Goal: Information Seeking & Learning: Learn about a topic

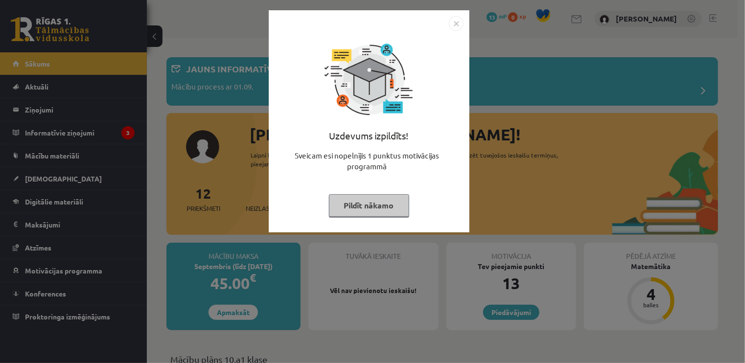
click at [386, 209] on button "Pildīt nākamo" at bounding box center [369, 205] width 80 height 23
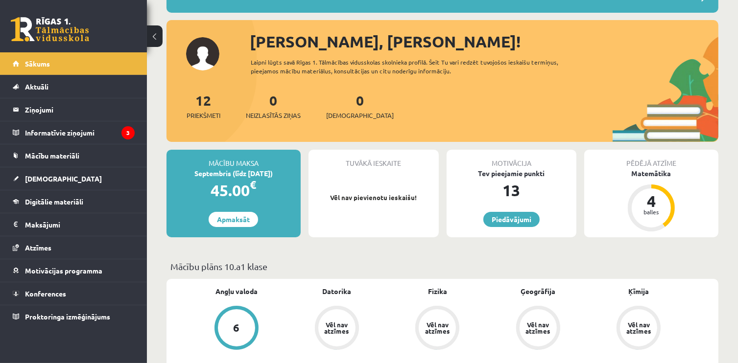
scroll to position [98, 0]
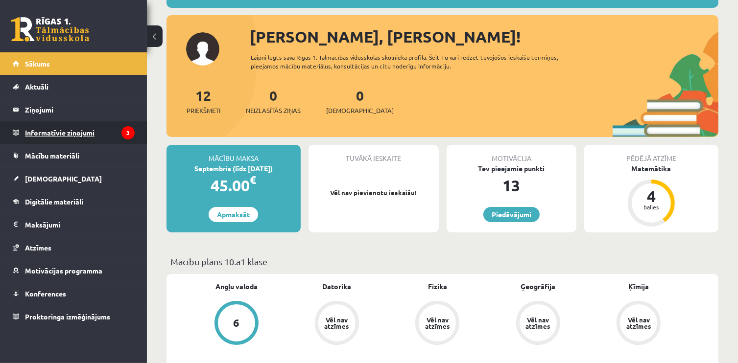
click at [116, 132] on legend "Informatīvie ziņojumi 3" at bounding box center [80, 132] width 110 height 23
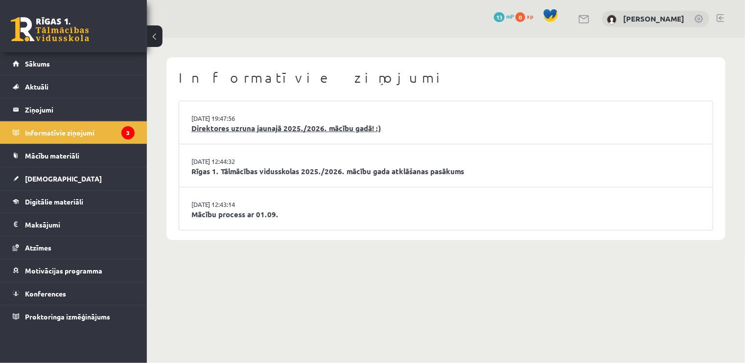
click at [256, 125] on link "Direktores uzruna jaunajā 2025./2026. mācību gadā! :)" at bounding box center [445, 128] width 509 height 11
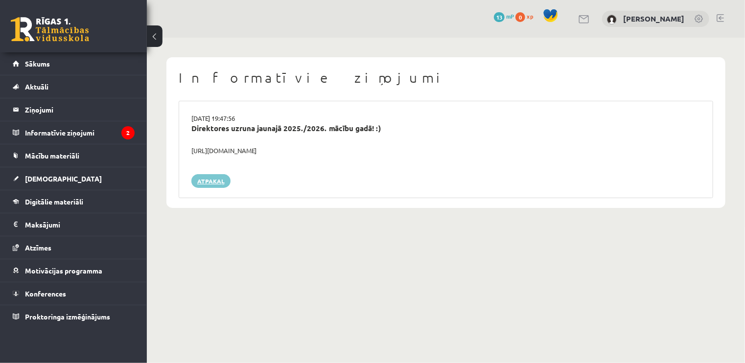
click at [220, 178] on link "Atpakaļ" at bounding box center [210, 181] width 39 height 14
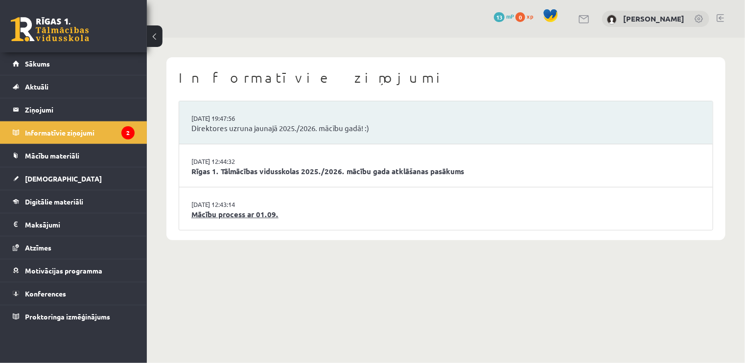
click at [222, 213] on link "Mācību process ar 01.09." at bounding box center [445, 214] width 509 height 11
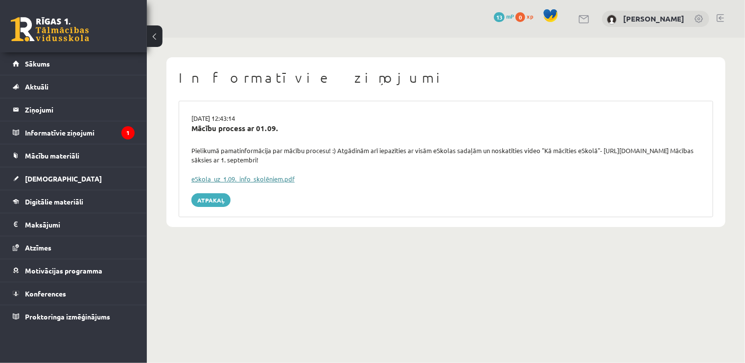
click at [239, 182] on link "eSkola_uz_1.09._info_skolēniem.pdf" at bounding box center [242, 179] width 103 height 8
click at [109, 135] on legend "Informatīvie ziņojumi 1" at bounding box center [80, 132] width 110 height 23
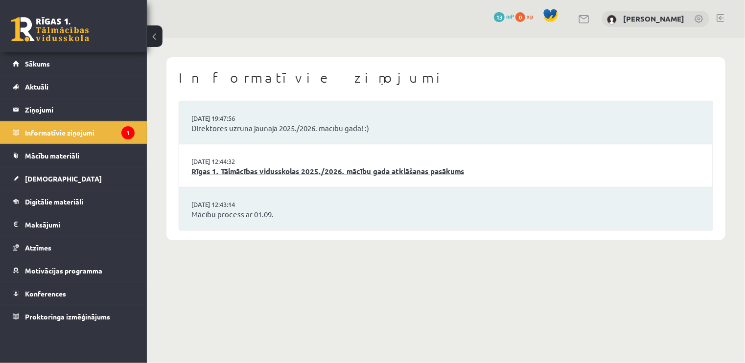
click at [235, 172] on link "Rīgas 1. Tālmācības vidusskolas 2025./2026. mācību gada atklāšanas pasākums" at bounding box center [445, 171] width 509 height 11
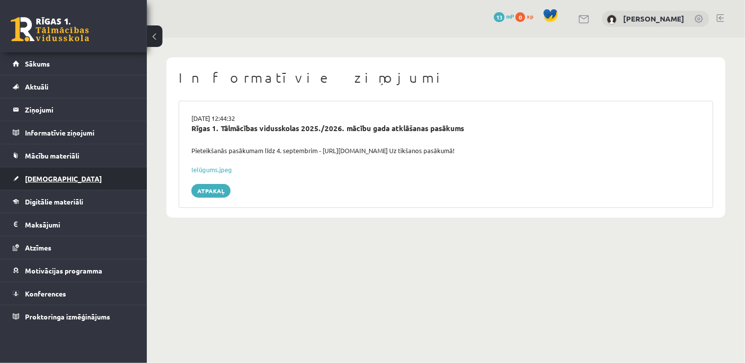
click at [63, 187] on link "[DEMOGRAPHIC_DATA]" at bounding box center [74, 178] width 122 height 23
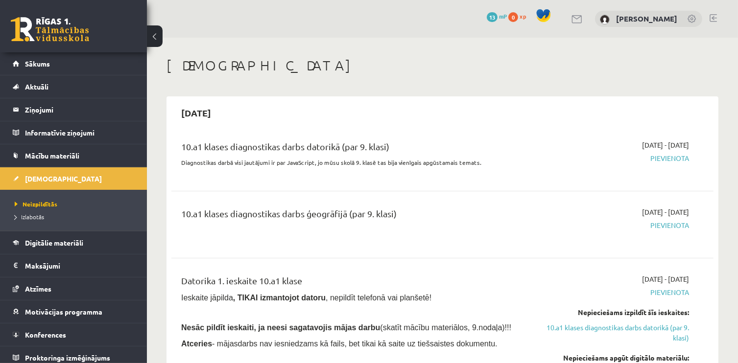
scroll to position [49, 0]
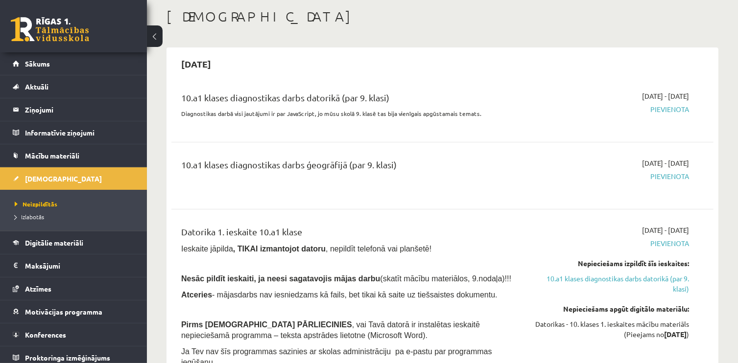
click at [671, 176] on span "Pievienota" at bounding box center [609, 176] width 160 height 10
click at [376, 166] on div "10.a1 klases diagnostikas darbs ģeogrāfijā (par 9. klasi)" at bounding box center [347, 167] width 333 height 18
drag, startPoint x: 304, startPoint y: 173, endPoint x: 259, endPoint y: 180, distance: 45.0
click at [303, 173] on div "10.a1 klases diagnostikas darbs ģeogrāfijā (par 9. klasi)" at bounding box center [347, 167] width 333 height 18
drag, startPoint x: 221, startPoint y: 185, endPoint x: 215, endPoint y: 187, distance: 6.1
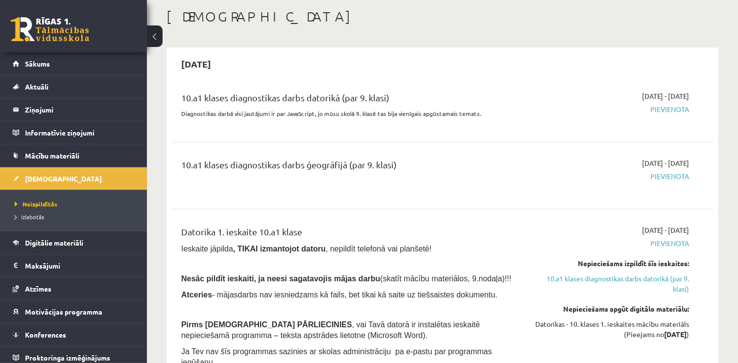
click at [215, 187] on div "10.a1 klases diagnostikas darbs ģeogrāfijā (par 9. klasi)" at bounding box center [348, 175] width 348 height 35
drag, startPoint x: 215, startPoint y: 187, endPoint x: 217, endPoint y: 106, distance: 80.3
click at [216, 107] on div "10.a1 klases diagnostikas darbs datorikā (par 9. klasi)" at bounding box center [347, 100] width 333 height 18
